Goal: Find contact information: Find contact information

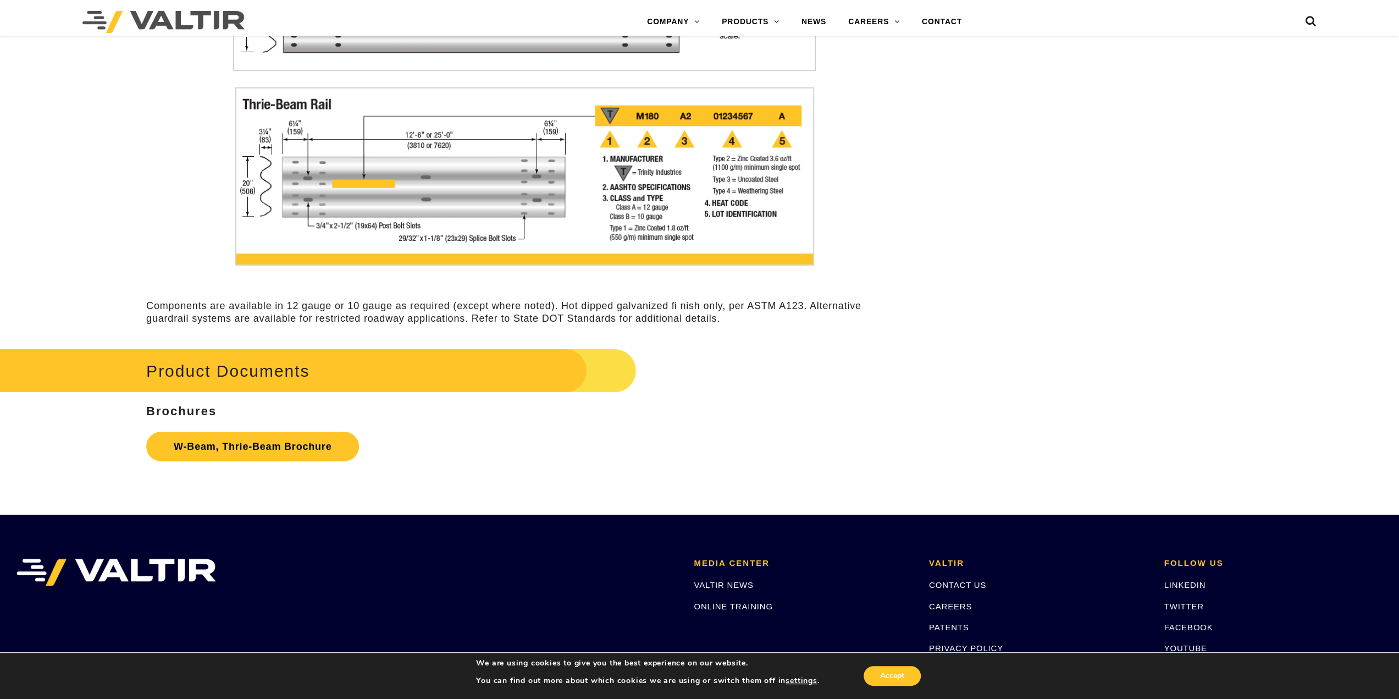
scroll to position [3408, 0]
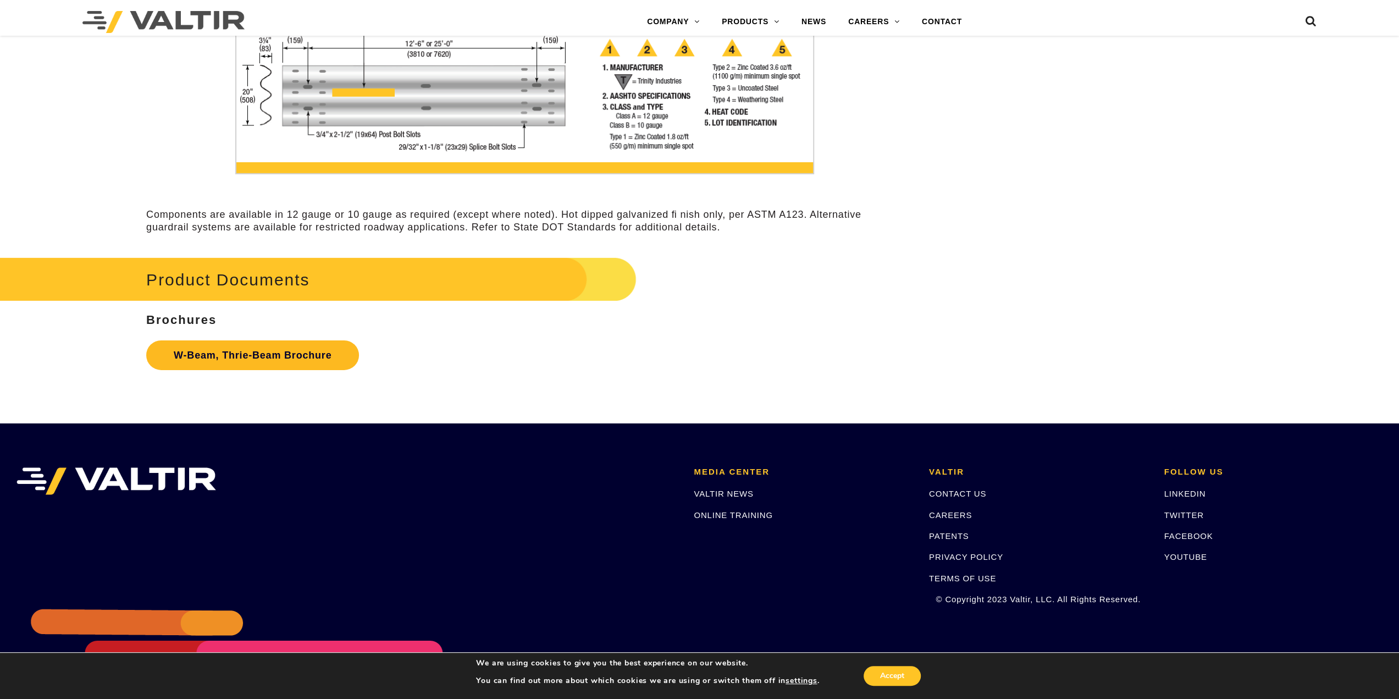
click at [325, 361] on link "W-Beam, Thrie-Beam Brochure" at bounding box center [252, 355] width 213 height 30
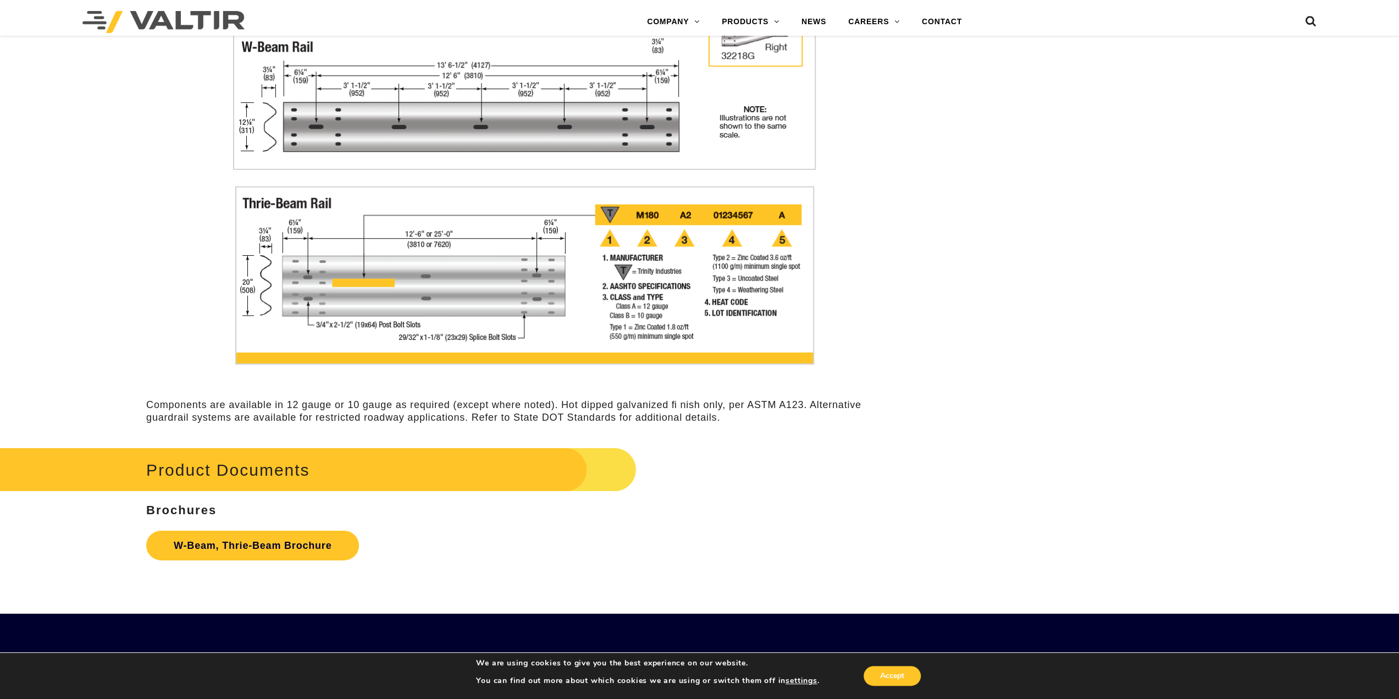
scroll to position [3188, 0]
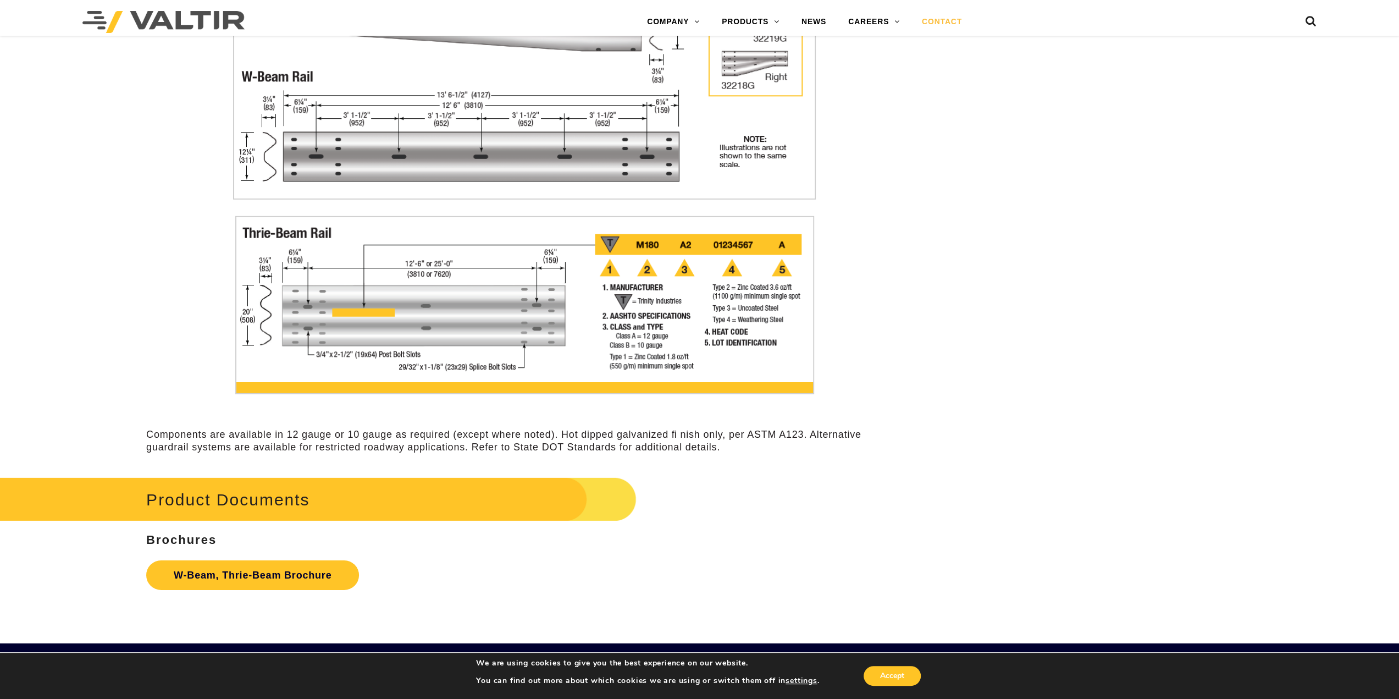
click at [939, 21] on link "CONTACT" at bounding box center [942, 22] width 62 height 22
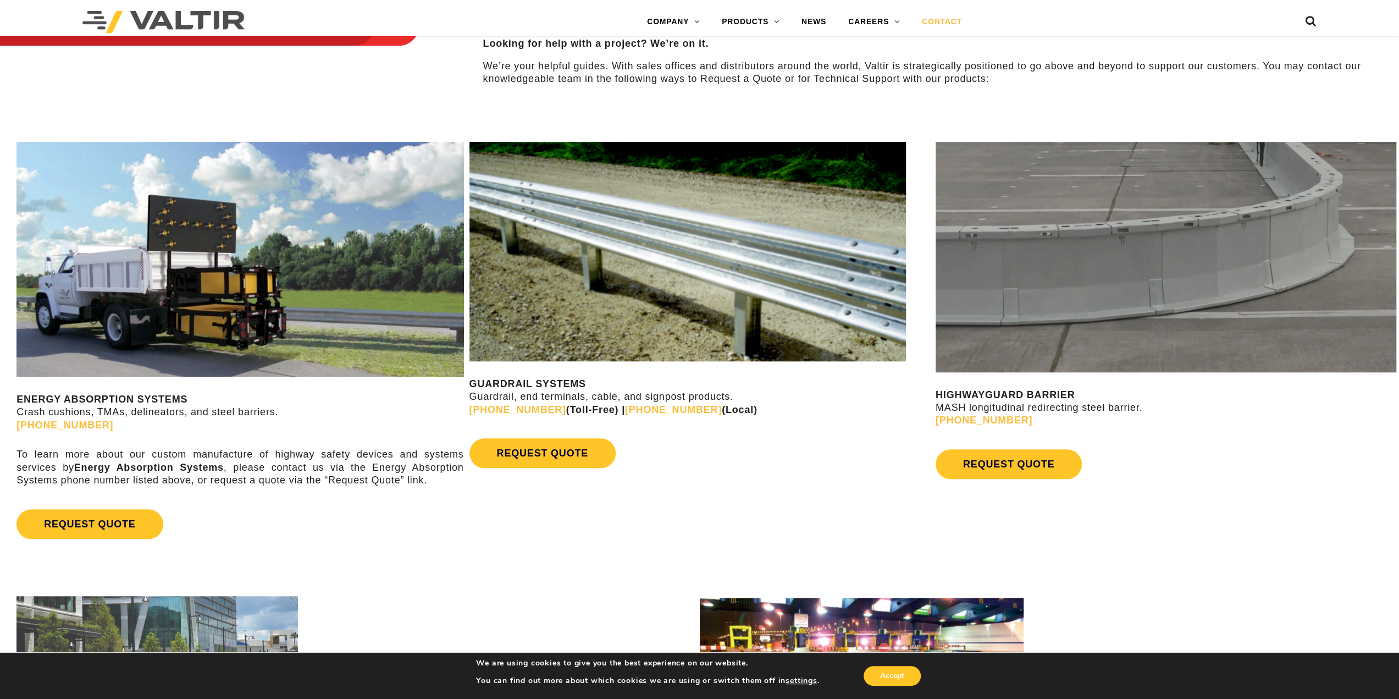
scroll to position [660, 0]
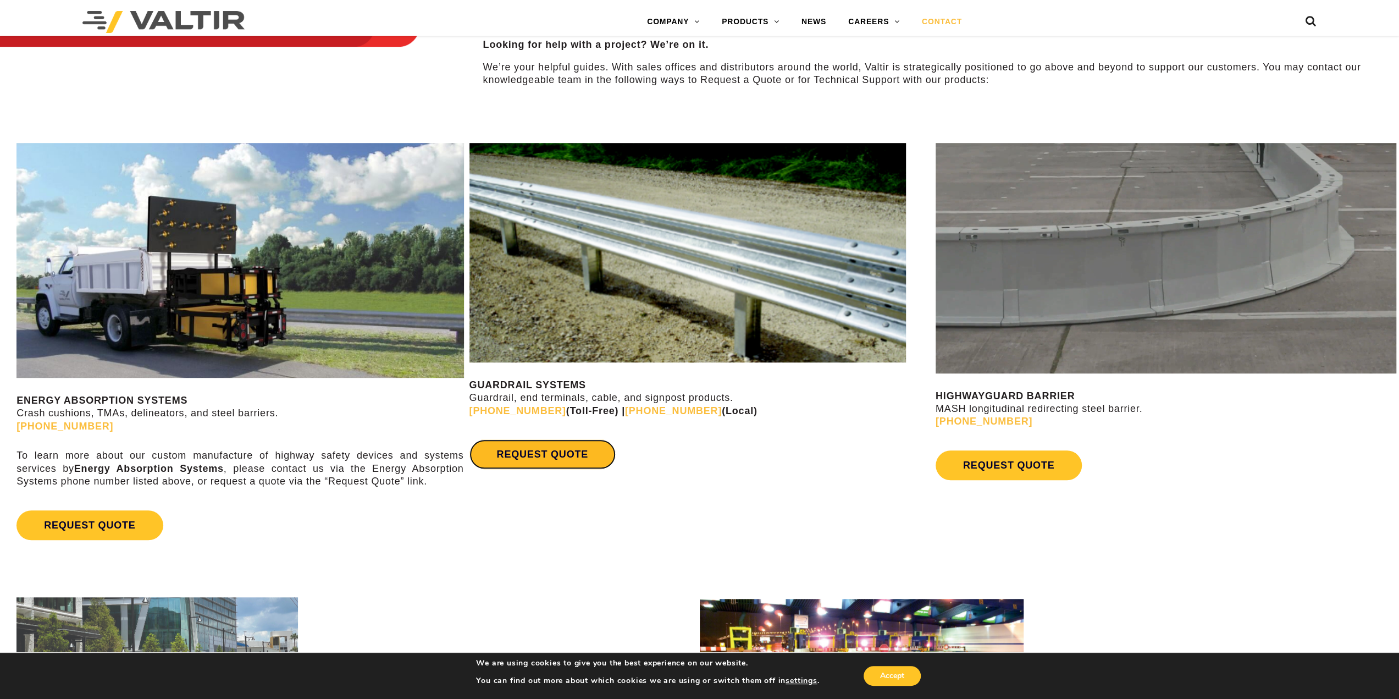
click at [544, 458] on link "REQUEST QUOTE" at bounding box center [542, 454] width 146 height 30
